Goal: Task Accomplishment & Management: Use online tool/utility

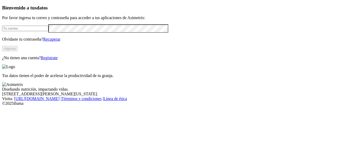
type input "[PERSON_NAME][EMAIL_ADDRESS][PERSON_NAME][DOMAIN_NAME]"
click at [110, 60] on div "Bienvenido a tus datos Por favor ingresa tu correo y contraseña para acceder a …" at bounding box center [178, 32] width 353 height 55
click at [18, 51] on button "Ingresa" at bounding box center [10, 48] width 16 height 5
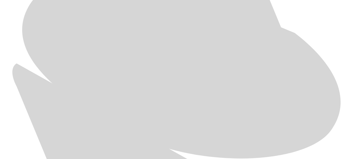
scroll to position [281, 0]
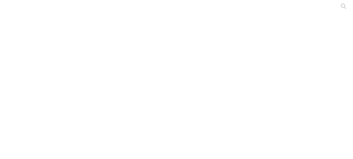
scroll to position [0, 0]
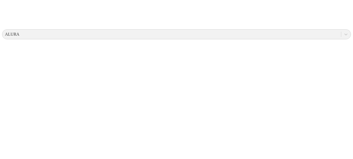
scroll to position [249, 0]
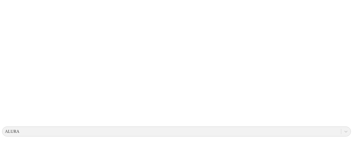
scroll to position [0, 0]
